Goal: Information Seeking & Learning: Learn about a topic

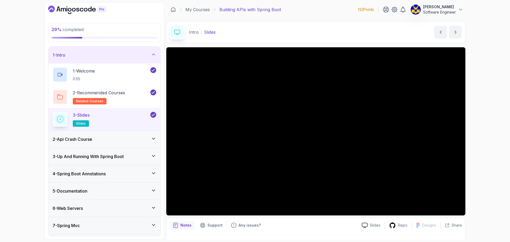
click at [488, 90] on div "29 % completed 1 - Intro 1 - Welcome 0:55 2 - Recommended Courses related-cours…" at bounding box center [255, 121] width 510 height 242
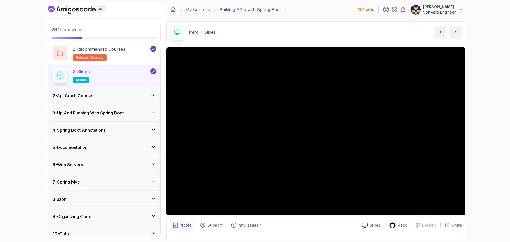
scroll to position [50, 0]
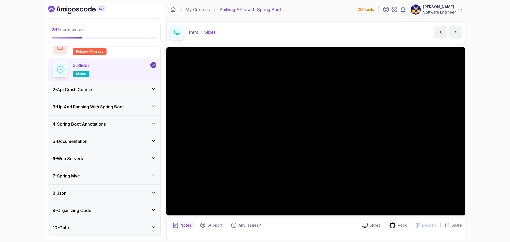
click at [109, 92] on div "2 - Api Crash Course" at bounding box center [105, 89] width 104 height 6
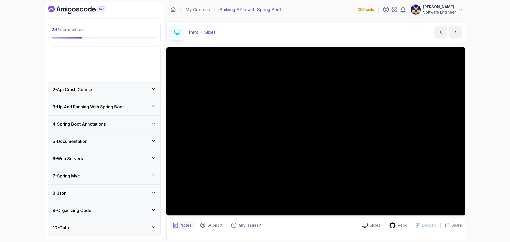
scroll to position [0, 0]
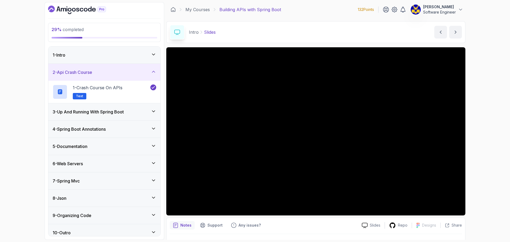
click at [115, 107] on div "3 - Up And Running With Spring Boot" at bounding box center [104, 111] width 112 height 17
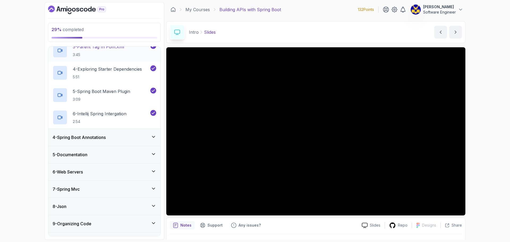
scroll to position [117, 0]
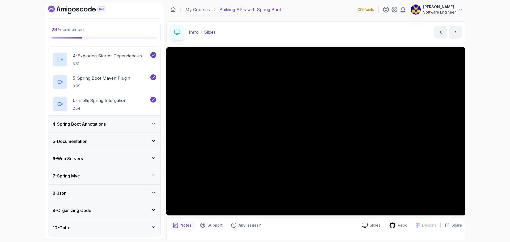
click at [117, 121] on div "4 - Spring Boot Annotations" at bounding box center [105, 124] width 104 height 6
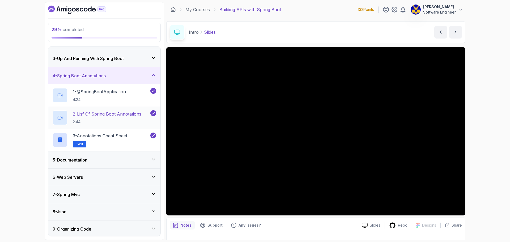
scroll to position [50, 0]
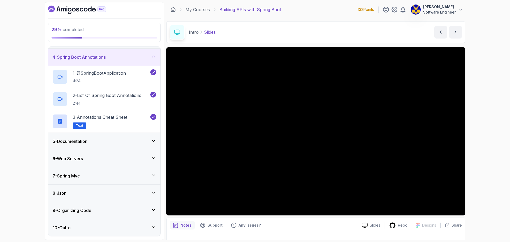
click at [114, 136] on div "5 - Documentation" at bounding box center [104, 141] width 112 height 17
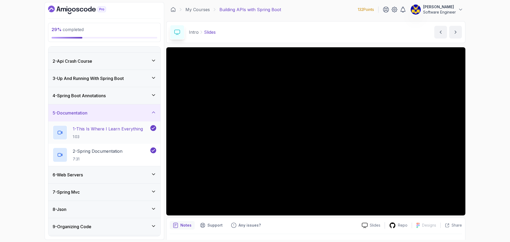
scroll to position [27, 0]
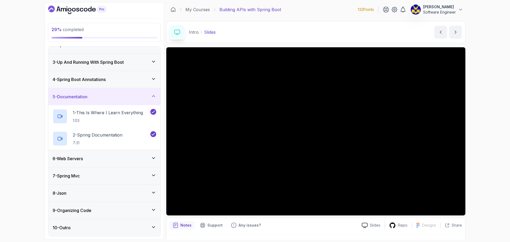
click at [109, 154] on div "6 - Web Servers" at bounding box center [104, 158] width 112 height 17
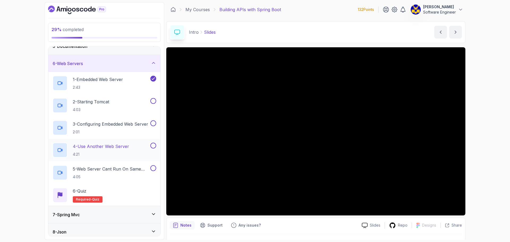
scroll to position [80, 0]
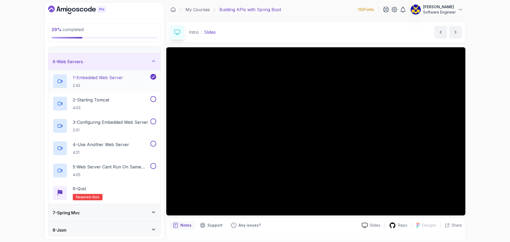
click at [114, 83] on p "2:43" at bounding box center [98, 85] width 50 height 5
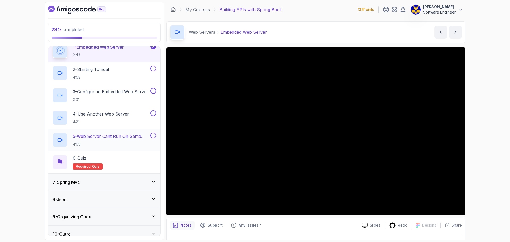
scroll to position [117, 0]
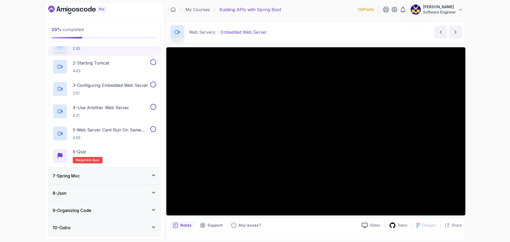
click at [117, 174] on div "7 - Spring Mvc" at bounding box center [105, 176] width 104 height 6
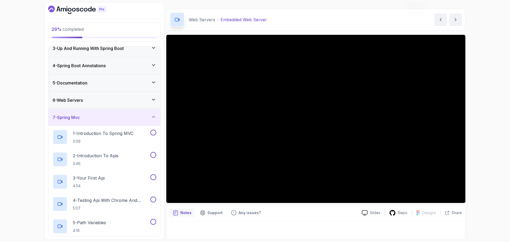
scroll to position [21, 0]
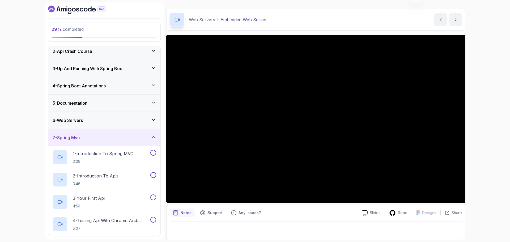
click at [128, 135] on div "7 - Spring Mvc" at bounding box center [105, 137] width 104 height 6
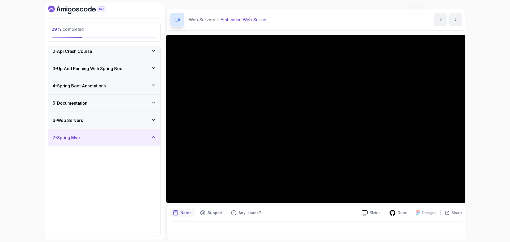
scroll to position [0, 0]
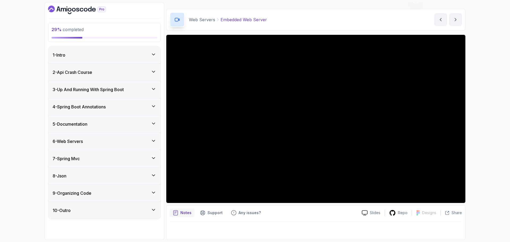
click at [116, 61] on div "1 - Intro" at bounding box center [104, 54] width 112 height 17
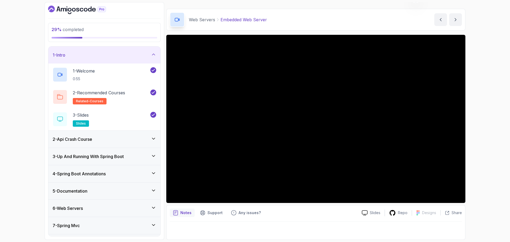
click at [117, 57] on div "1 - Intro" at bounding box center [105, 55] width 104 height 6
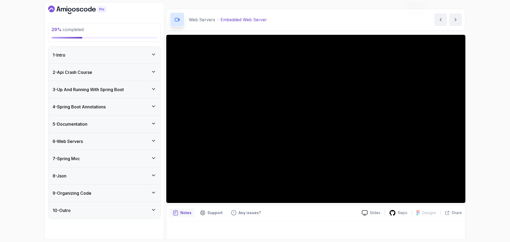
click at [114, 73] on div "2 - Api Crash Course" at bounding box center [105, 72] width 104 height 6
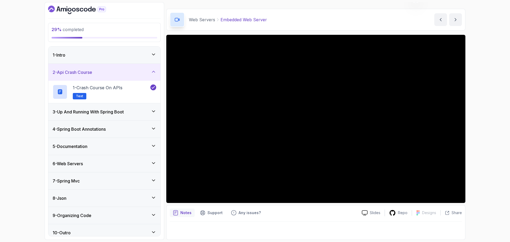
click at [114, 73] on div "2 - Api Crash Course" at bounding box center [105, 72] width 104 height 6
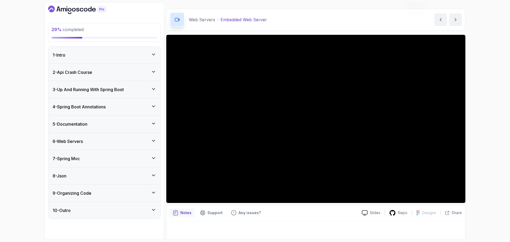
click at [122, 89] on h3 "3 - Up And Running With Spring Boot" at bounding box center [88, 89] width 71 height 6
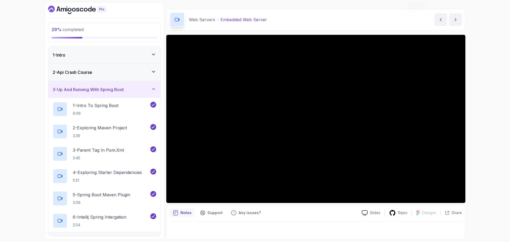
click at [122, 91] on h3 "3 - Up And Running With Spring Boot" at bounding box center [88, 89] width 71 height 6
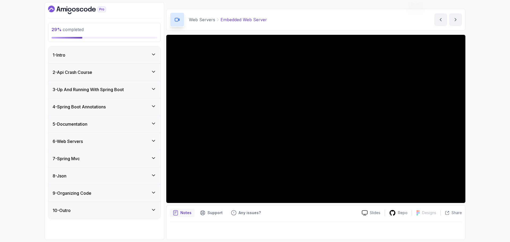
click at [124, 104] on div "4 - Spring Boot Annotations" at bounding box center [105, 107] width 104 height 6
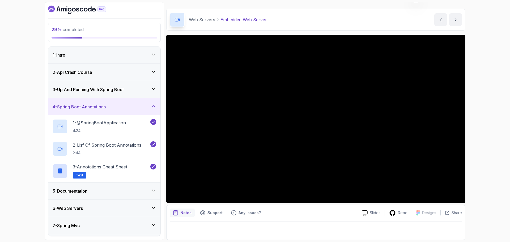
click at [125, 105] on div "4 - Spring Boot Annotations" at bounding box center [105, 107] width 104 height 6
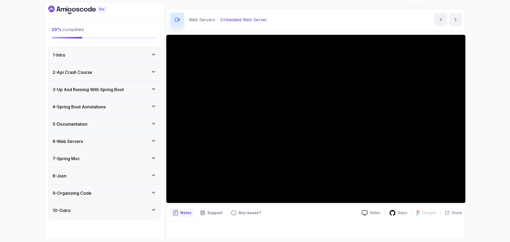
click at [121, 119] on div "5 - Documentation" at bounding box center [104, 124] width 112 height 17
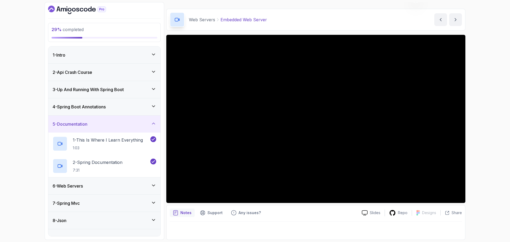
click at [122, 122] on div "5 - Documentation" at bounding box center [105, 124] width 104 height 6
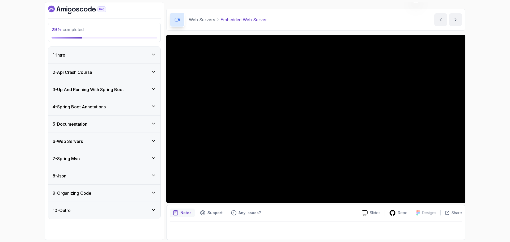
click at [121, 145] on div "6 - Web Servers" at bounding box center [104, 141] width 112 height 17
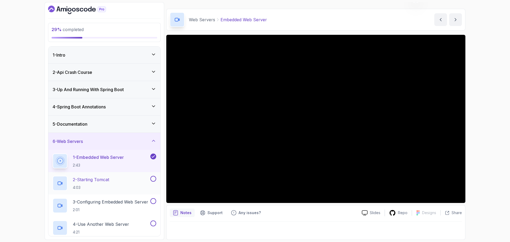
click at [121, 180] on div "2 - Starting Tomcat 4:03" at bounding box center [101, 183] width 97 height 15
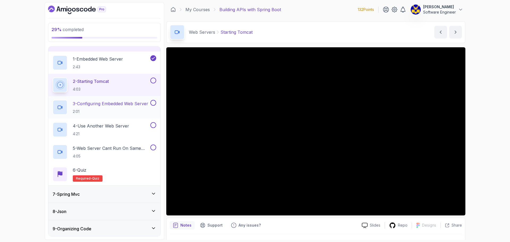
scroll to position [117, 0]
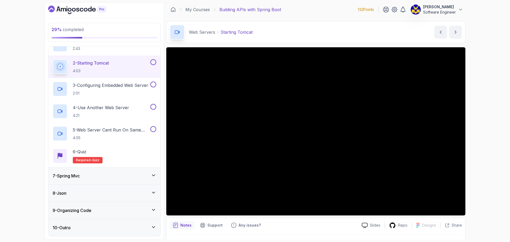
click at [127, 172] on div "7 - Spring Mvc" at bounding box center [104, 175] width 112 height 17
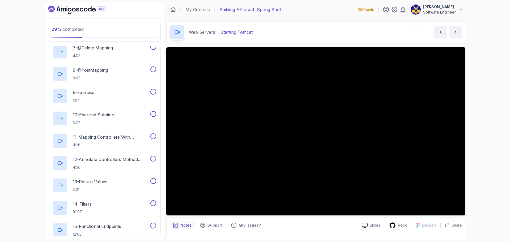
scroll to position [292, 0]
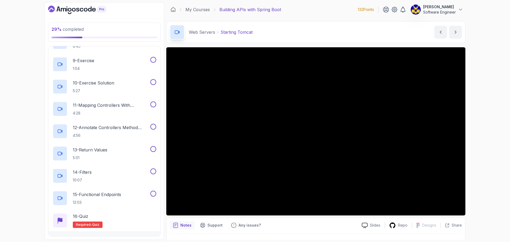
click at [344, 33] on div "Web Servers Starting Tomcat Starting Tomcat by [PERSON_NAME]" at bounding box center [315, 32] width 299 height 22
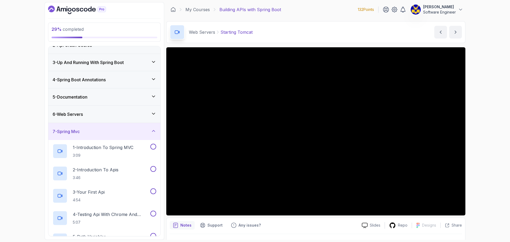
scroll to position [0, 0]
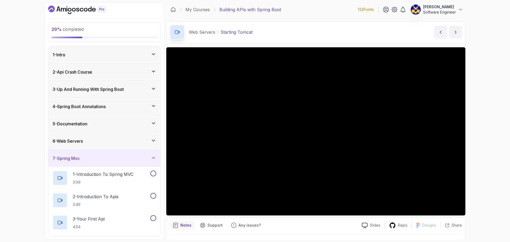
click at [94, 106] on h3 "4 - Spring Boot Annotations" at bounding box center [79, 106] width 53 height 6
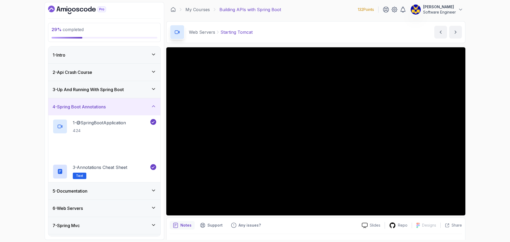
click at [97, 86] on h3 "3 - Up And Running With Spring Boot" at bounding box center [88, 89] width 71 height 6
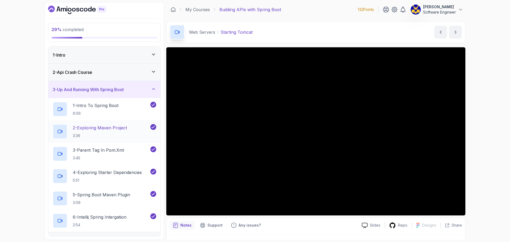
click at [114, 134] on p "3:36" at bounding box center [100, 135] width 54 height 5
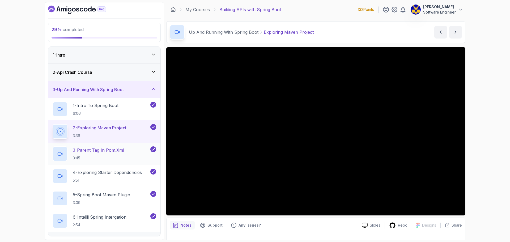
click at [111, 145] on div "3 - Parent Tag In pom.xml 3:45" at bounding box center [104, 154] width 112 height 22
click at [124, 152] on p "3 - Parent Tag In pom.xml" at bounding box center [98, 150] width 51 height 6
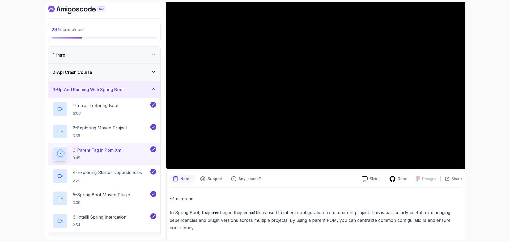
scroll to position [49, 0]
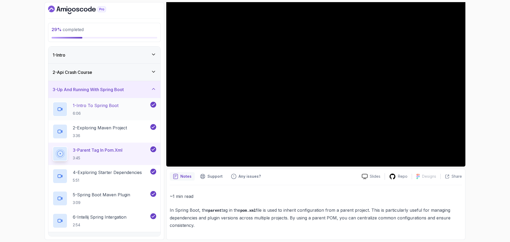
click at [111, 115] on p "6:06" at bounding box center [96, 113] width 46 height 5
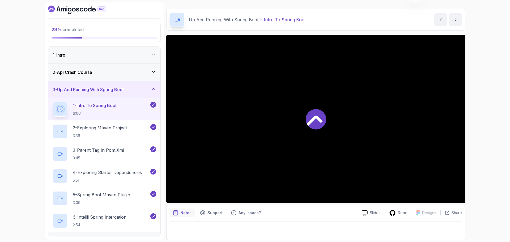
scroll to position [12, 0]
click at [96, 56] on div "1 - Intro" at bounding box center [105, 55] width 104 height 6
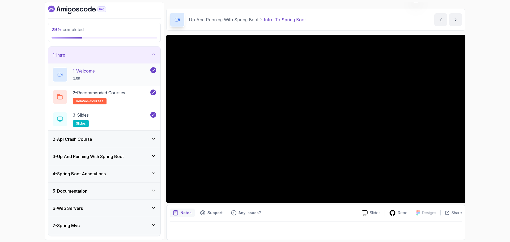
click at [101, 73] on div "1 - Welcome 0:55" at bounding box center [101, 74] width 97 height 15
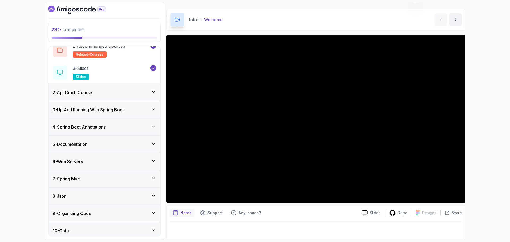
scroll to position [50, 0]
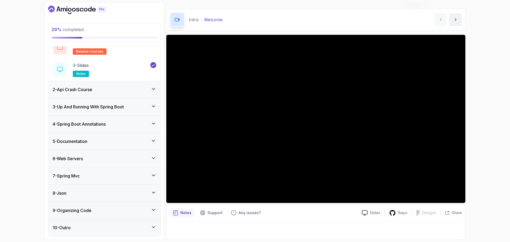
click at [118, 125] on div "4 - Spring Boot Annotations" at bounding box center [105, 124] width 104 height 6
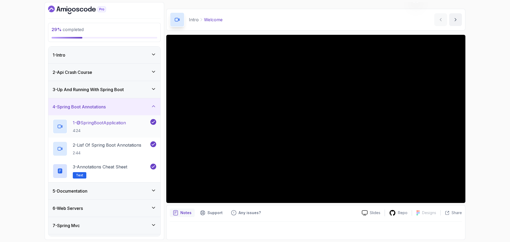
click at [132, 130] on div "1 - @SpringBootApplication 4:24" at bounding box center [101, 126] width 97 height 15
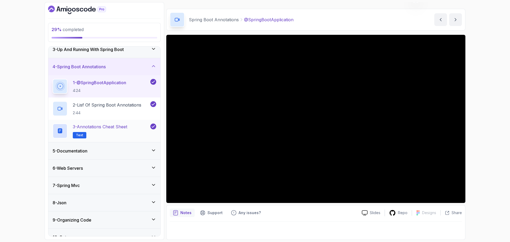
scroll to position [50, 0]
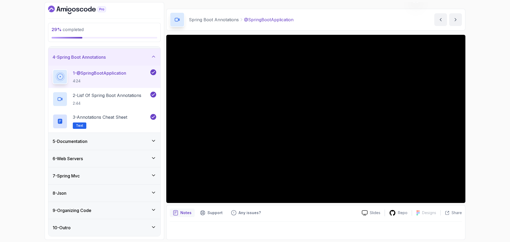
click at [107, 158] on div "6 - Web Servers" at bounding box center [105, 158] width 104 height 6
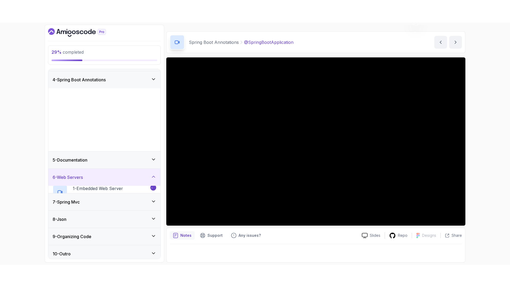
scroll to position [0, 0]
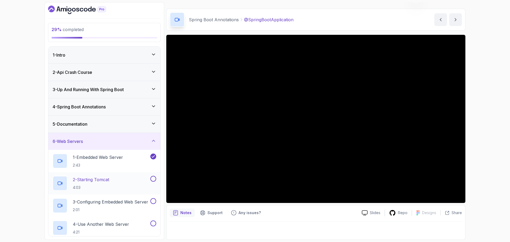
click at [121, 180] on div "2 - Starting Tomcat 4:03" at bounding box center [101, 183] width 97 height 15
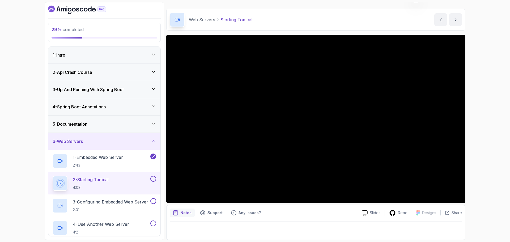
click at [329, 2] on section "29 % completed 1 - Intro 2 - Api Crash Course 3 - Up And Running With Spring Bo…" at bounding box center [255, 121] width 425 height 242
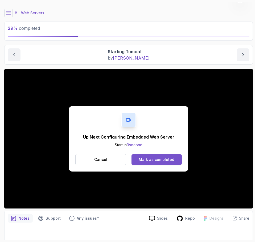
click at [160, 160] on div "Mark as completed" at bounding box center [156, 159] width 36 height 5
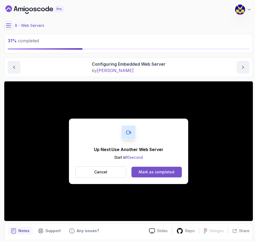
click at [158, 170] on div "Mark as completed" at bounding box center [156, 171] width 36 height 5
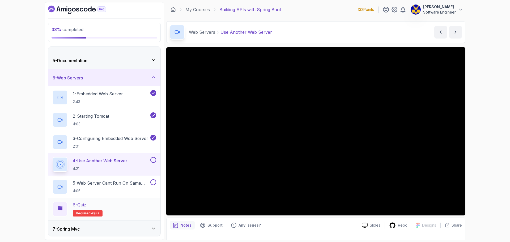
scroll to position [106, 0]
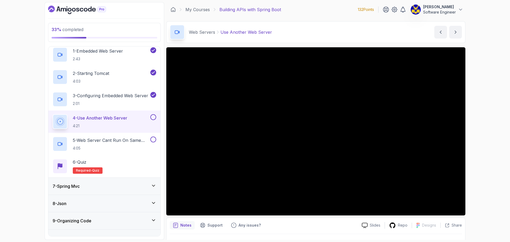
click at [81, 202] on div "8 - Json" at bounding box center [105, 203] width 104 height 6
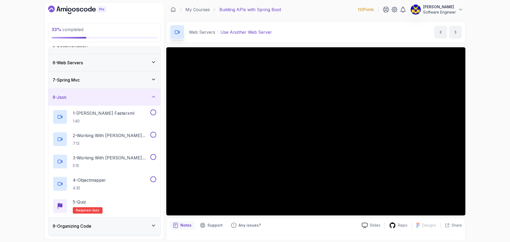
scroll to position [80, 0]
click at [70, 98] on div "8 - Json" at bounding box center [105, 96] width 104 height 6
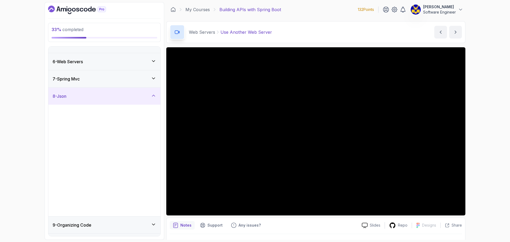
scroll to position [0, 0]
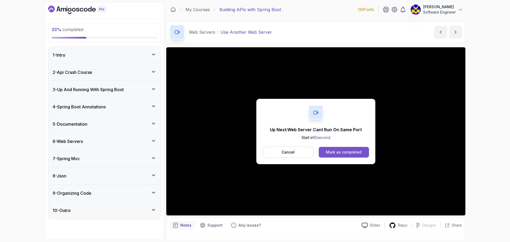
click at [345, 149] on button "Mark as completed" at bounding box center [344, 152] width 50 height 11
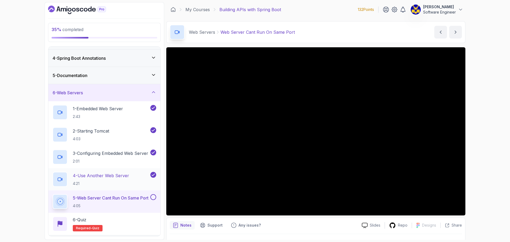
scroll to position [53, 0]
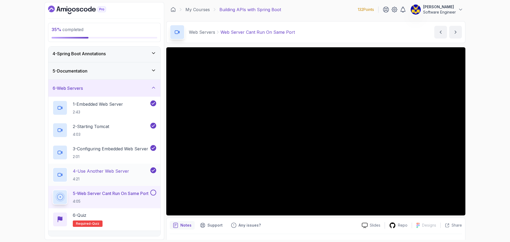
click at [128, 175] on h2 "4 - Use Another Web Server 4:21" at bounding box center [101, 175] width 56 height 14
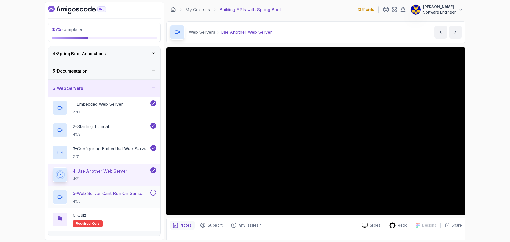
click at [120, 196] on p "5 - Web Server Cant Run On Same Port" at bounding box center [111, 193] width 77 height 6
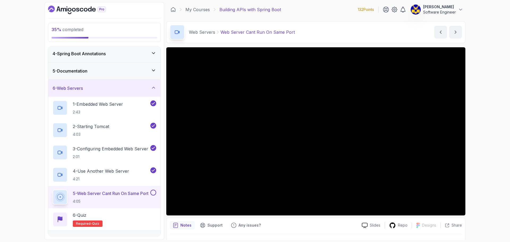
click at [94, 88] on div "6 - Web Servers" at bounding box center [105, 88] width 104 height 6
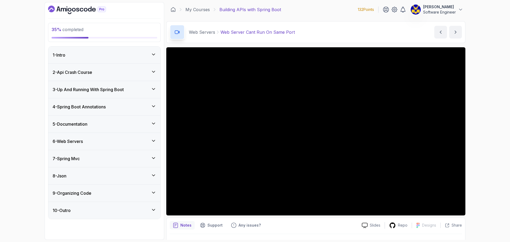
click at [91, 162] on div "7 - Spring Mvc" at bounding box center [104, 158] width 112 height 17
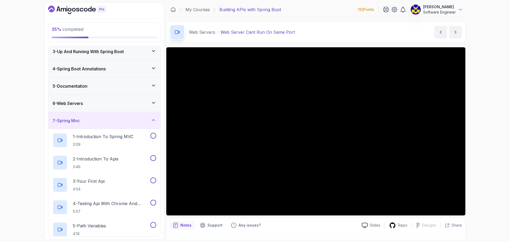
scroll to position [27, 0]
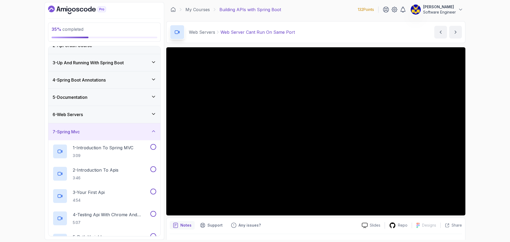
click at [108, 130] on div "7 - Spring Mvc" at bounding box center [105, 132] width 104 height 6
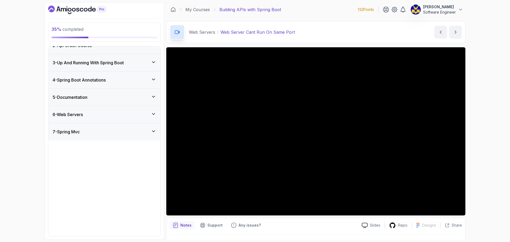
scroll to position [0, 0]
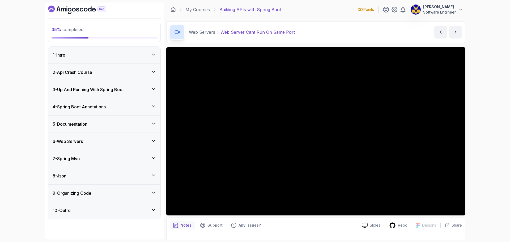
click at [104, 190] on div "9 - Organizing Code" at bounding box center [105, 193] width 104 height 6
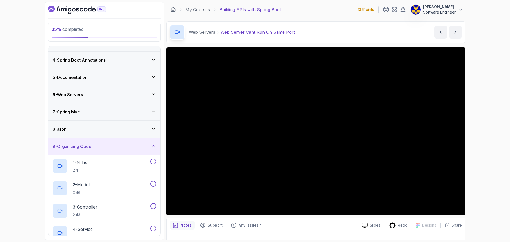
scroll to position [46, 0]
click at [98, 128] on div "8 - Json" at bounding box center [105, 129] width 104 height 6
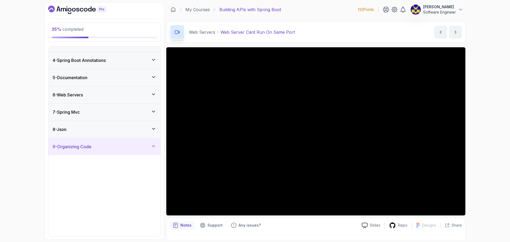
scroll to position [0, 0]
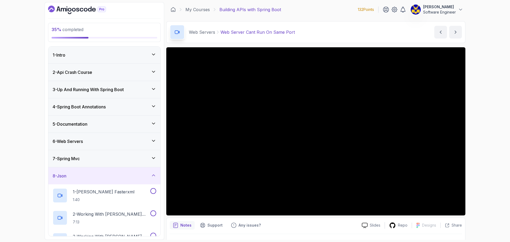
click at [83, 140] on h3 "6 - Web Servers" at bounding box center [68, 141] width 30 height 6
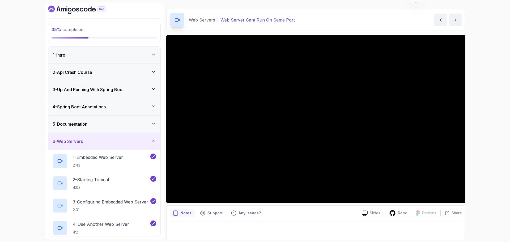
scroll to position [12, 0]
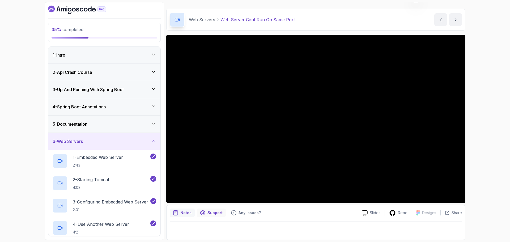
click at [214, 213] on p "Support" at bounding box center [214, 212] width 15 height 5
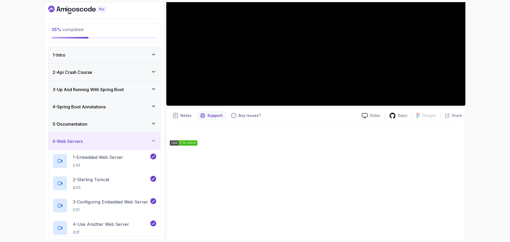
scroll to position [115, 0]
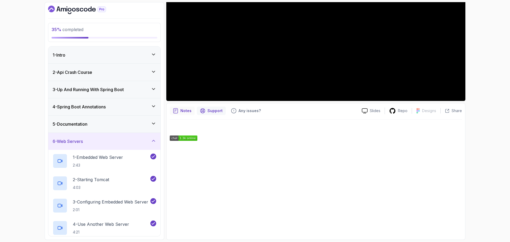
click at [189, 111] on p "Notes" at bounding box center [185, 110] width 11 height 5
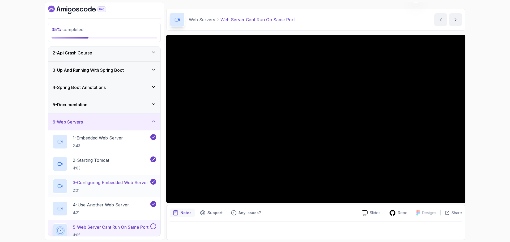
scroll to position [106, 0]
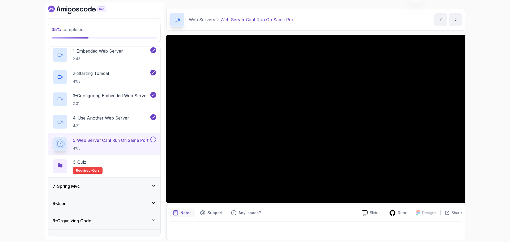
click at [151, 141] on button at bounding box center [153, 140] width 6 height 6
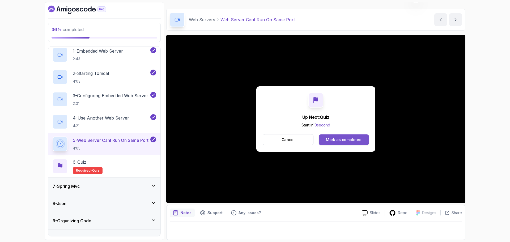
click at [336, 141] on div "Mark as completed" at bounding box center [344, 139] width 36 height 5
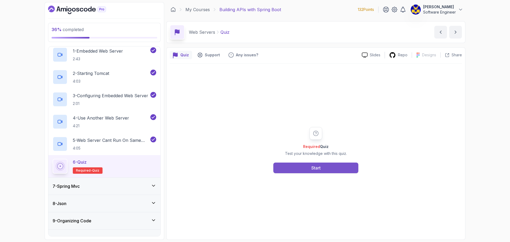
click at [333, 167] on button "Start" at bounding box center [315, 168] width 85 height 11
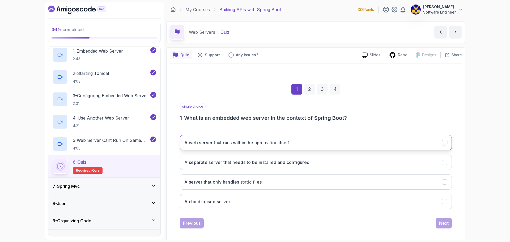
click at [241, 141] on h3 "A web server that runs within the application itself" at bounding box center [236, 142] width 105 height 6
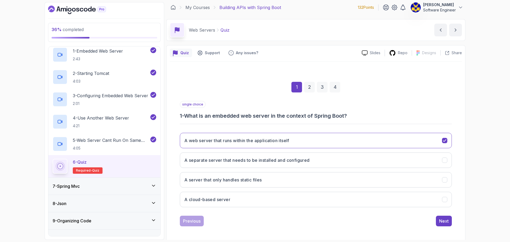
scroll to position [4, 0]
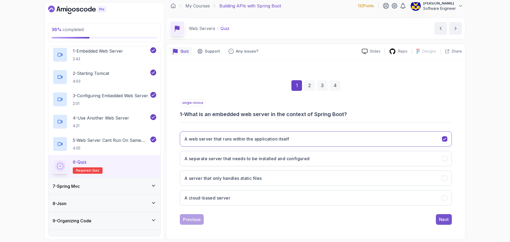
click at [442, 217] on div "Next" at bounding box center [444, 219] width 10 height 6
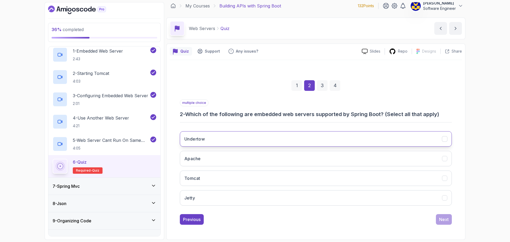
click at [207, 137] on button "Undertow" at bounding box center [316, 138] width 272 height 15
click at [203, 181] on button "Tomcat" at bounding box center [316, 178] width 272 height 15
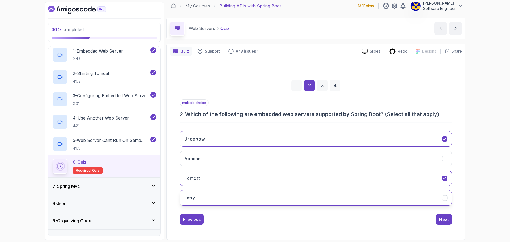
click at [206, 194] on button "Jetty" at bounding box center [316, 197] width 272 height 15
click at [442, 219] on div "Next" at bounding box center [444, 219] width 10 height 6
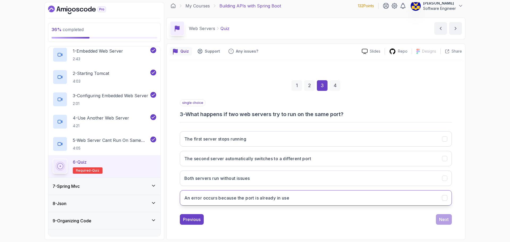
click at [276, 199] on h3 "An error occurs because the port is already in use" at bounding box center [236, 198] width 105 height 6
click at [443, 222] on div "Next" at bounding box center [444, 219] width 10 height 6
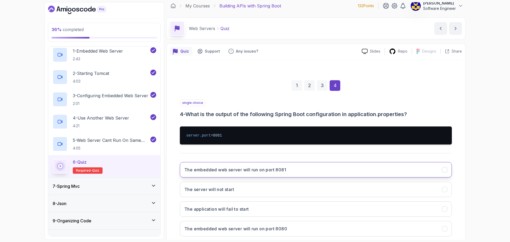
click at [279, 170] on h3 "The embedded web server will run on port 8081" at bounding box center [235, 170] width 102 height 6
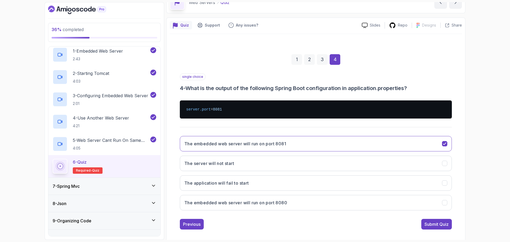
scroll to position [35, 0]
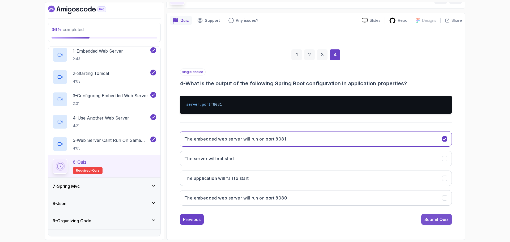
click at [435, 219] on div "Submit Quiz" at bounding box center [437, 219] width 24 height 6
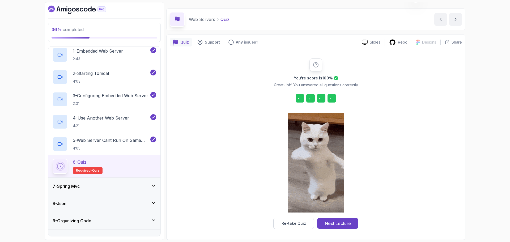
scroll to position [13, 0]
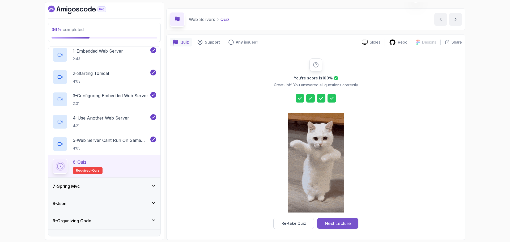
click at [343, 223] on div "Next Lecture" at bounding box center [338, 223] width 26 height 6
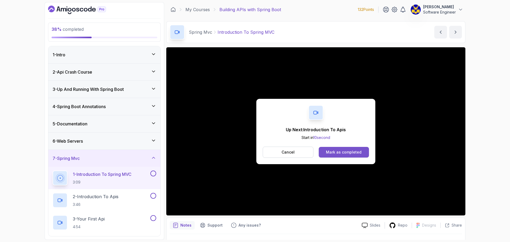
click at [343, 154] on div "Mark as completed" at bounding box center [344, 152] width 36 height 5
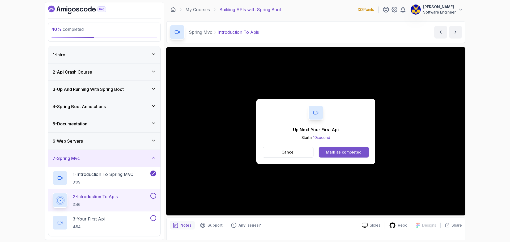
click at [349, 152] on div "Mark as completed" at bounding box center [344, 152] width 36 height 5
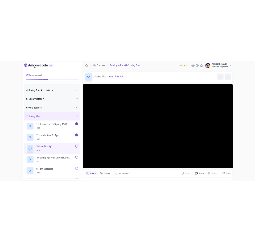
scroll to position [80, 0]
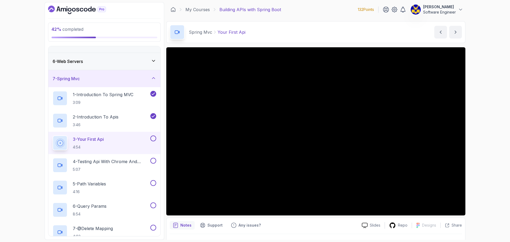
click at [495, 92] on div "42 % completed 1 - Intro 2 - Api Crash Course 3 - Up And Running With Spring Bo…" at bounding box center [255, 121] width 510 height 242
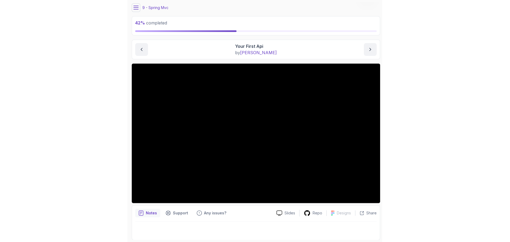
scroll to position [18, 0]
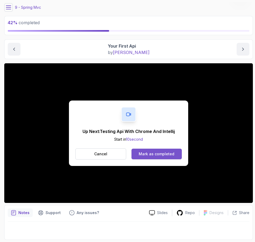
click at [146, 151] on button "Mark as completed" at bounding box center [156, 154] width 50 height 11
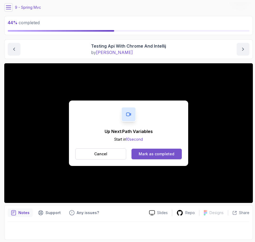
click at [157, 153] on div "Mark as completed" at bounding box center [156, 153] width 36 height 5
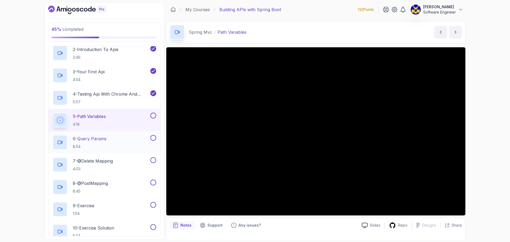
scroll to position [159, 0]
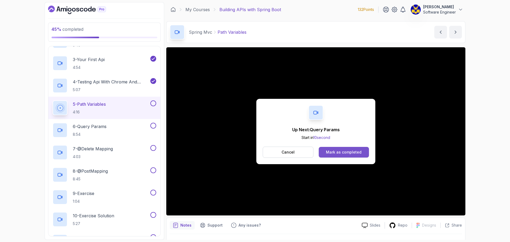
click at [355, 156] on button "Mark as completed" at bounding box center [344, 152] width 50 height 11
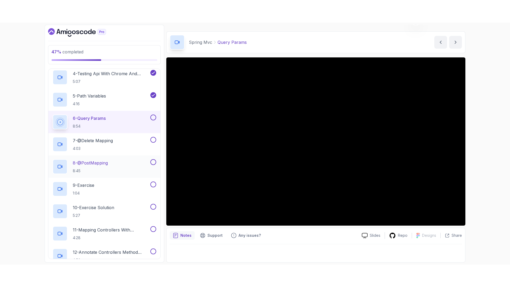
scroll to position [180, 0]
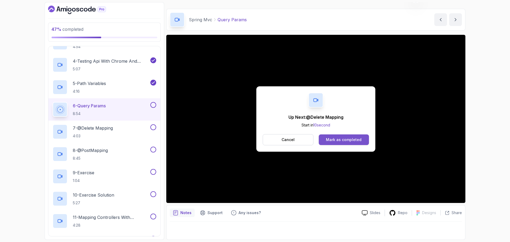
click at [347, 138] on div "Mark as completed" at bounding box center [344, 139] width 36 height 5
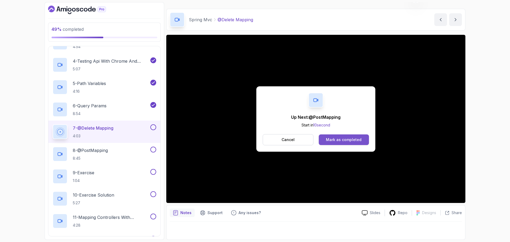
click at [355, 140] on div "Mark as completed" at bounding box center [344, 139] width 36 height 5
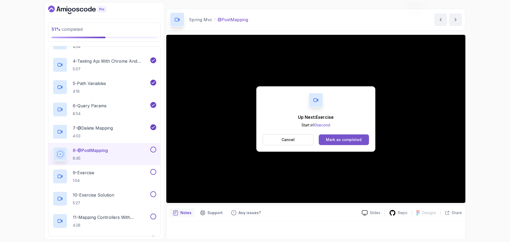
click at [363, 142] on button "Mark as completed" at bounding box center [344, 139] width 50 height 11
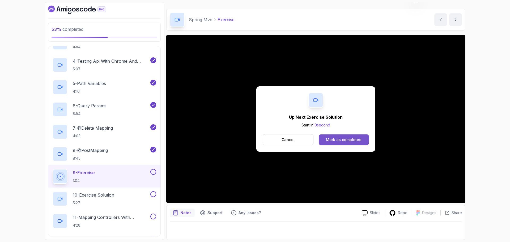
click at [353, 142] on div "Mark as completed" at bounding box center [344, 139] width 36 height 5
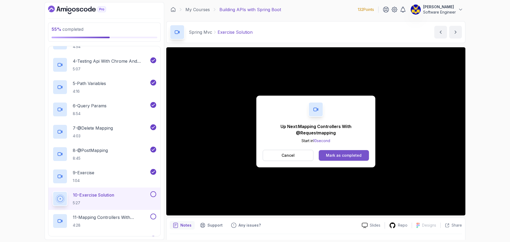
click at [351, 155] on div "Mark as completed" at bounding box center [344, 155] width 36 height 5
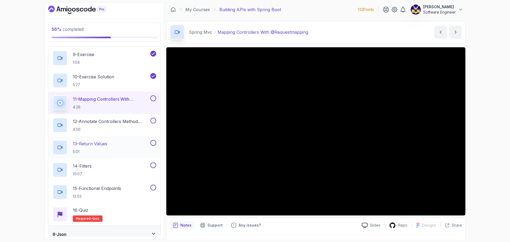
scroll to position [340, 0]
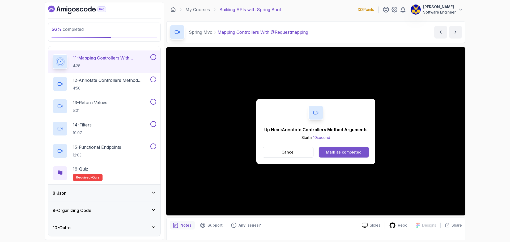
click at [344, 151] on div "Mark as completed" at bounding box center [344, 152] width 36 height 5
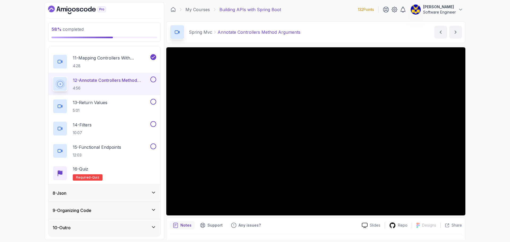
click at [153, 81] on button at bounding box center [153, 80] width 6 height 6
